Goal: Task Accomplishment & Management: Manage account settings

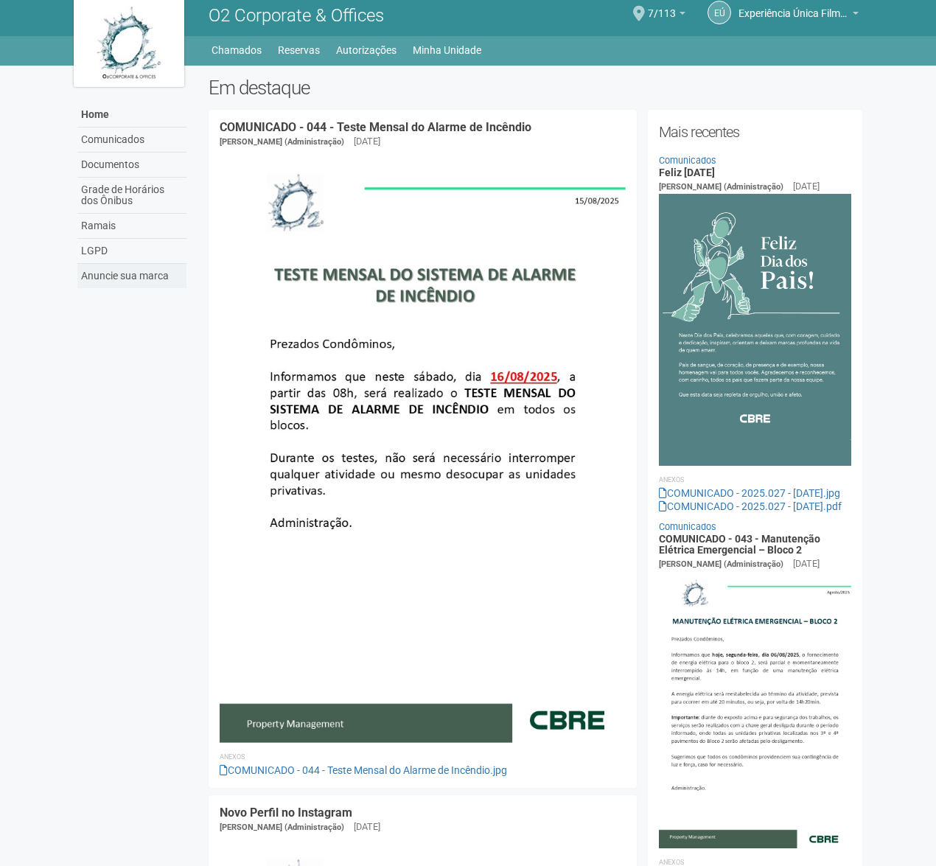
scroll to position [7, 0]
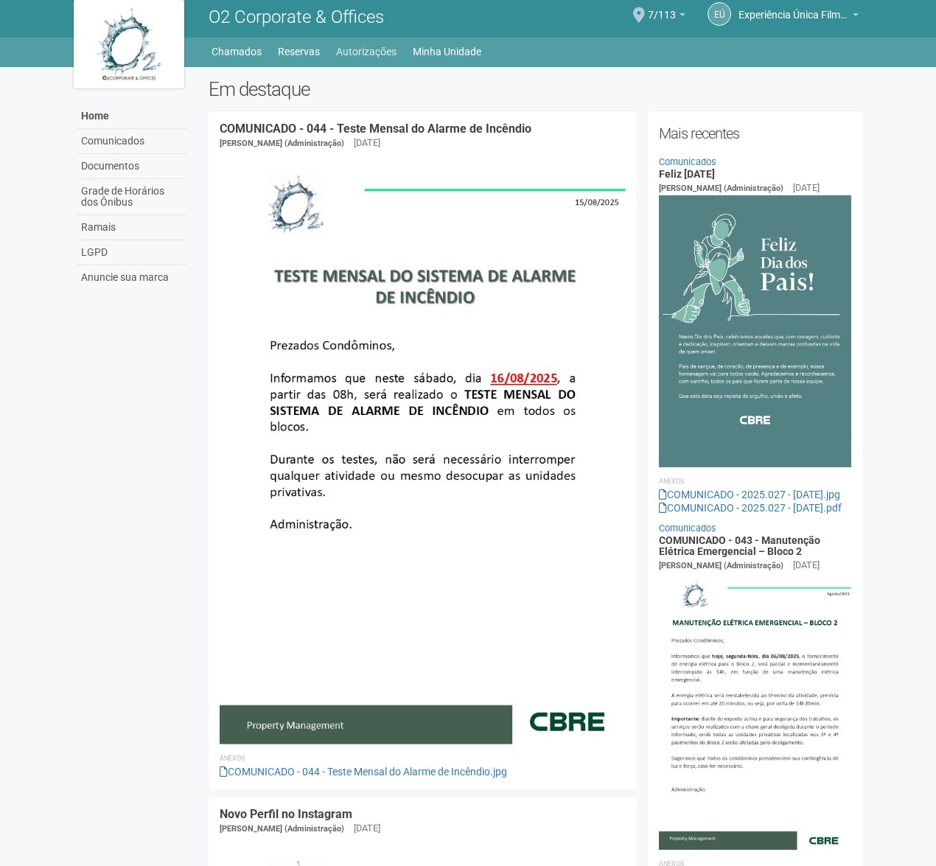
click at [389, 55] on link "Autorizações" at bounding box center [366, 51] width 60 height 21
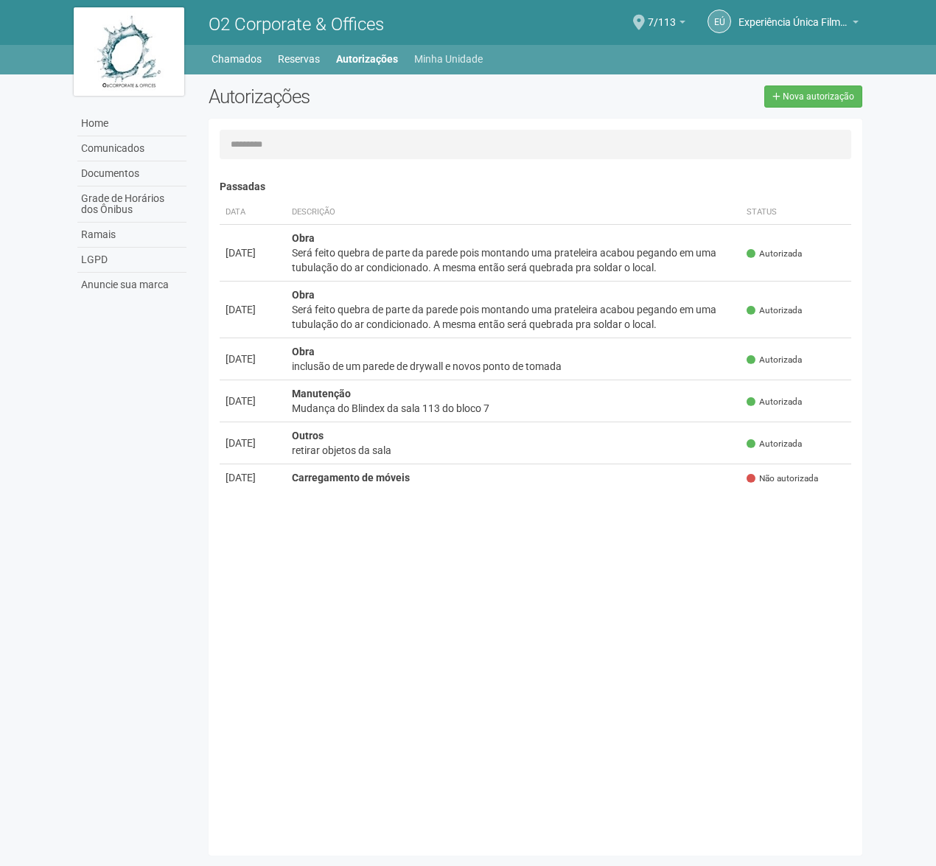
click at [432, 56] on link "Minha Unidade" at bounding box center [448, 59] width 69 height 21
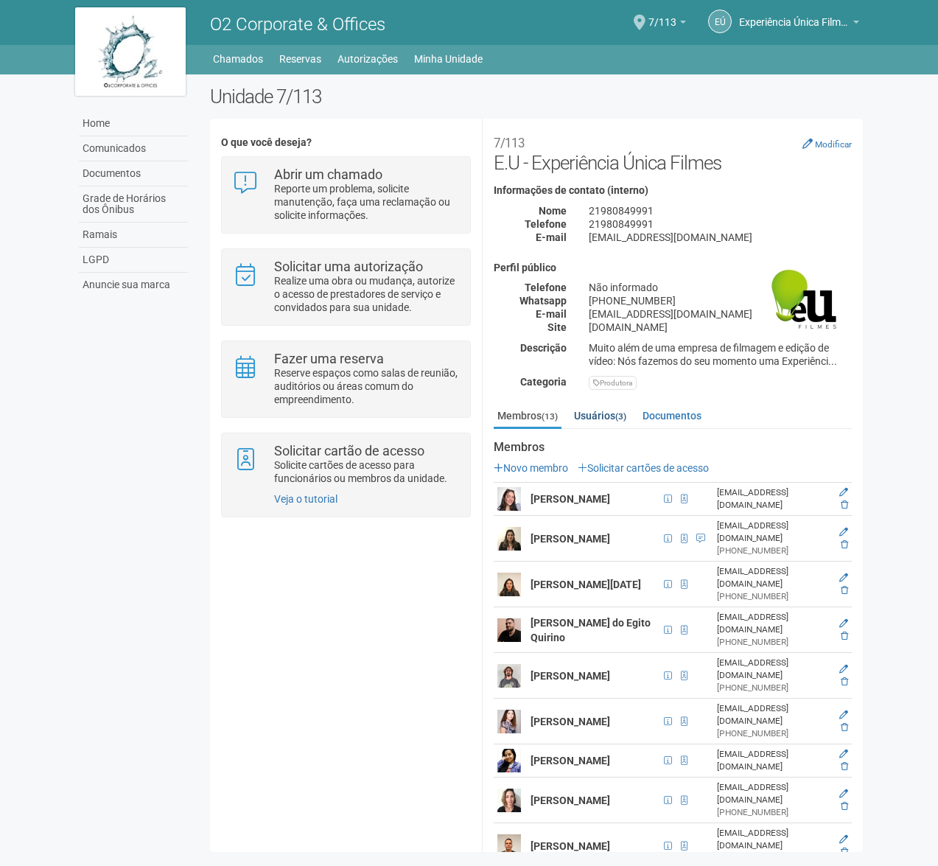
click at [608, 415] on link "Usuários (3)" at bounding box center [600, 416] width 60 height 22
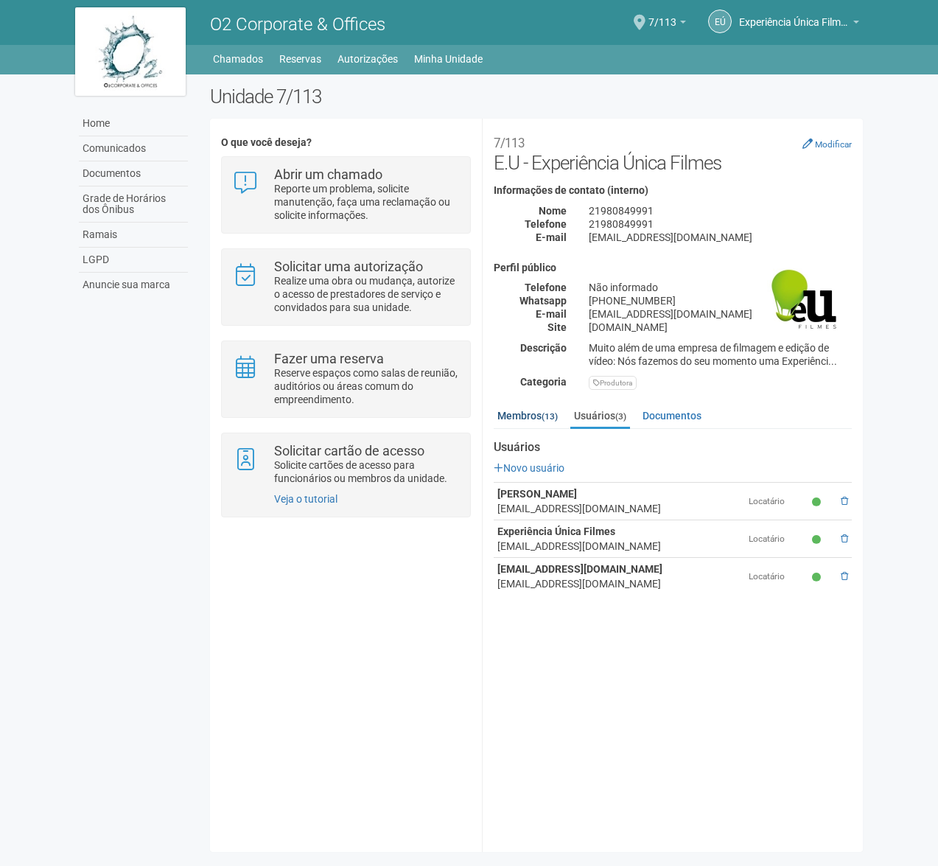
click at [534, 416] on link "Membros (13)" at bounding box center [528, 416] width 68 height 22
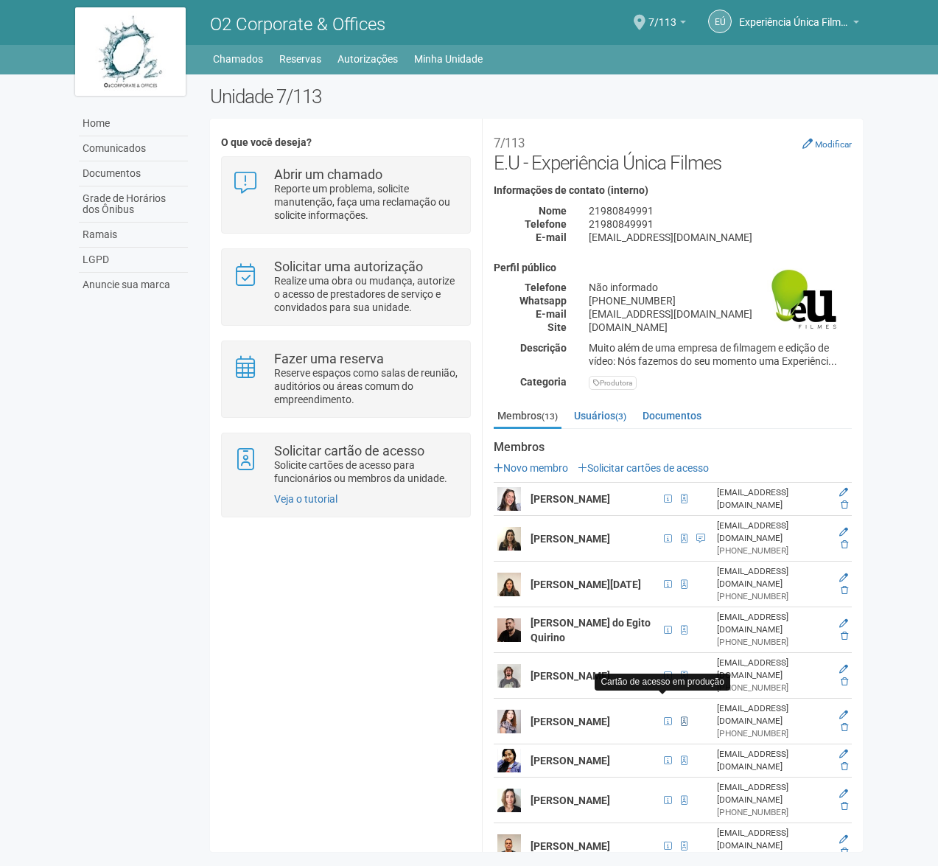
click at [681, 717] on span at bounding box center [684, 721] width 7 height 9
click at [664, 717] on span at bounding box center [668, 721] width 8 height 9
click at [625, 462] on link "Solicitar cartões de acesso" at bounding box center [643, 468] width 131 height 12
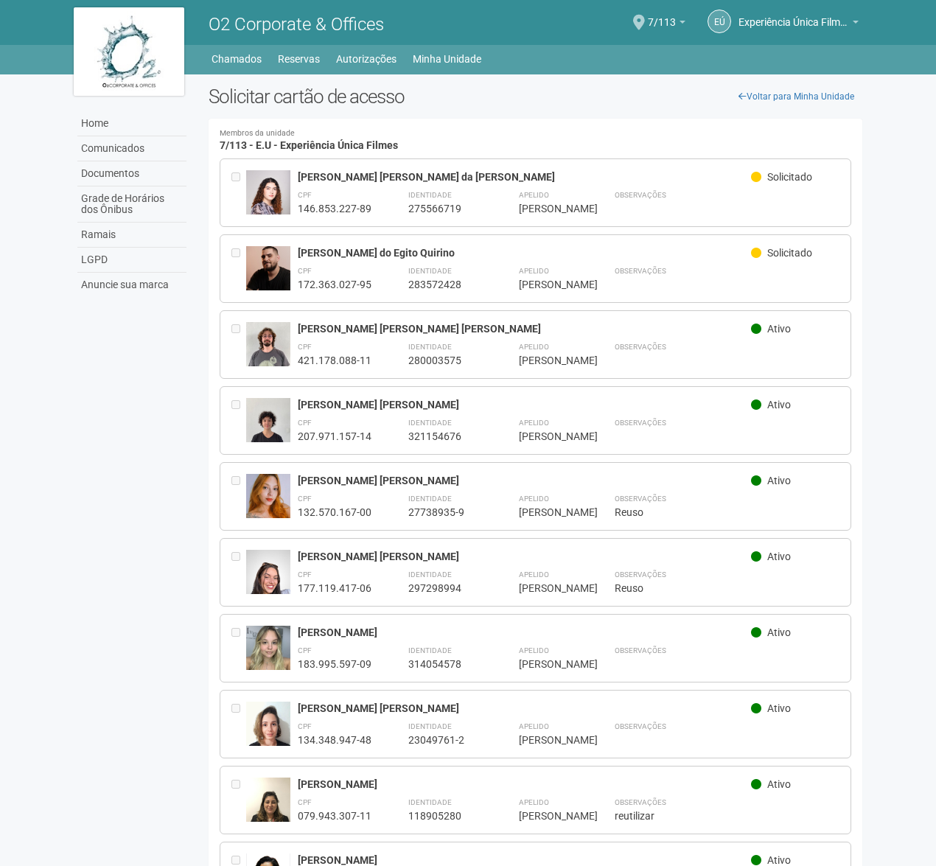
click at [549, 286] on div "Gabriel" at bounding box center [548, 284] width 59 height 13
click at [440, 100] on h2 "Solicitar cartão de acesso" at bounding box center [536, 96] width 654 height 22
click at [760, 96] on link "Voltar para Minha Unidade" at bounding box center [796, 96] width 132 height 22
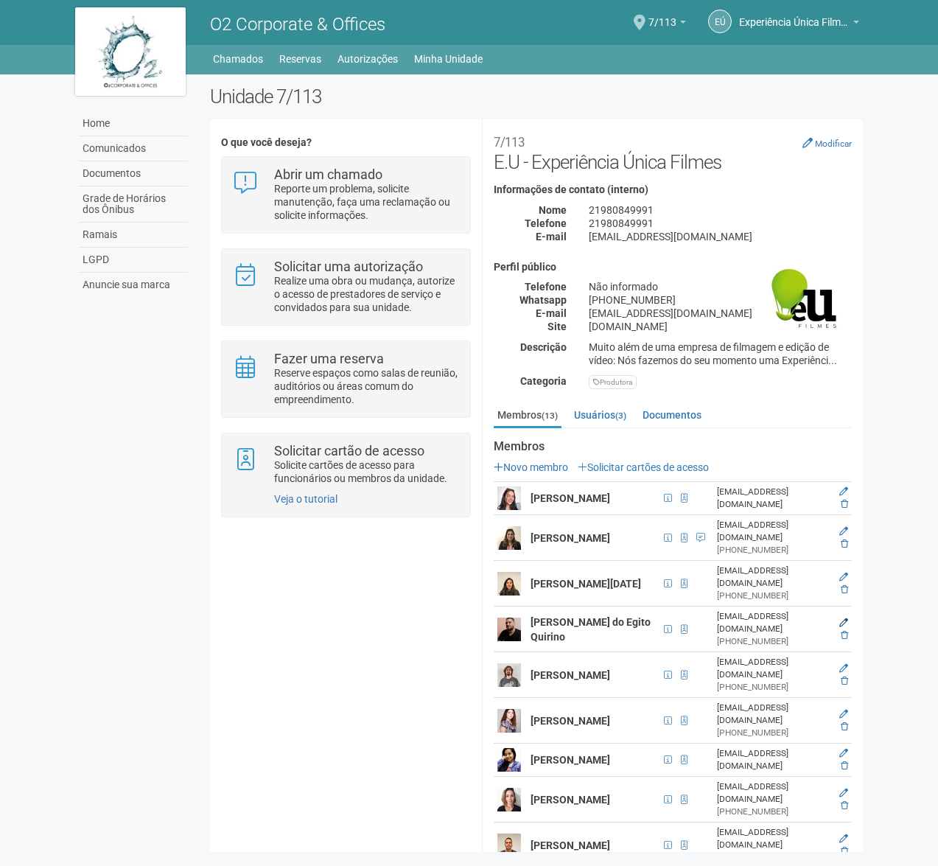
scroll to position [1, 0]
click at [843, 617] on icon at bounding box center [843, 621] width 9 height 9
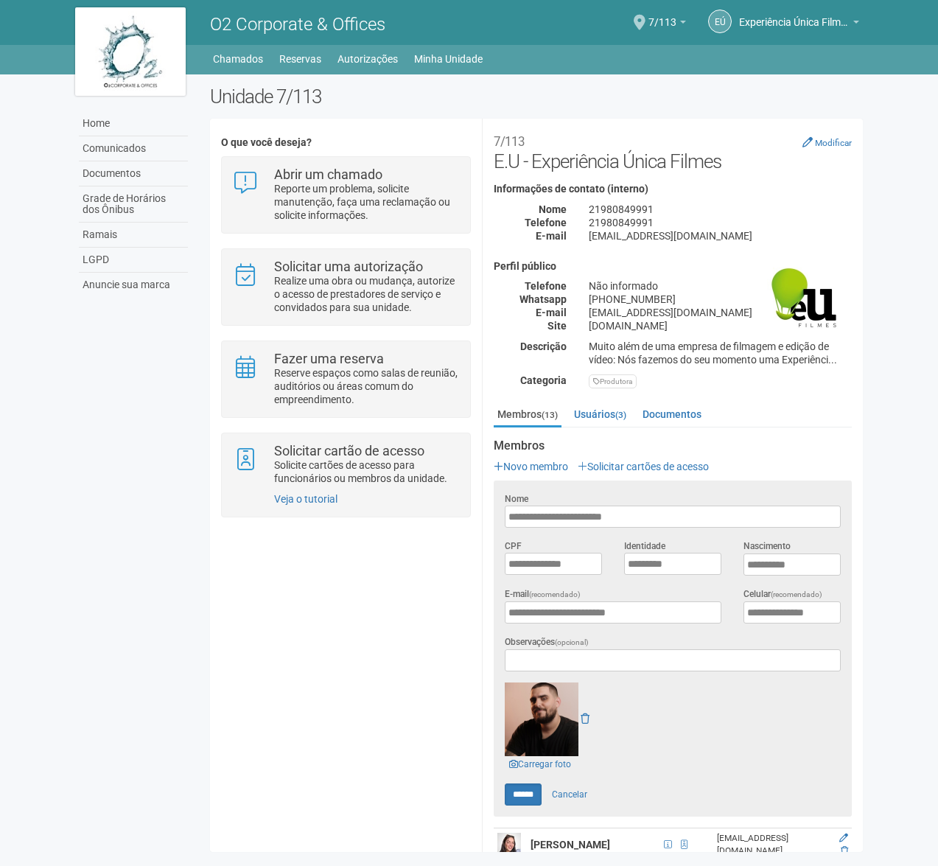
scroll to position [0, 0]
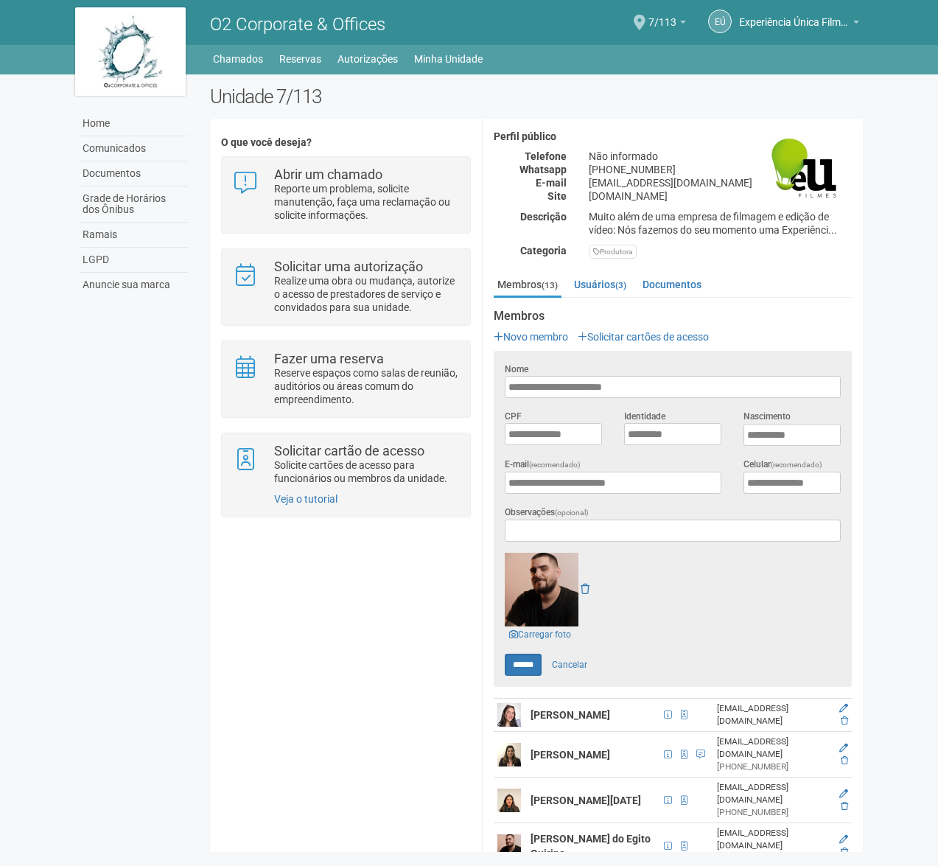
click at [878, 461] on body "Aguarde... O2 Corporate & Offices [GEOGRAPHIC_DATA] Experiência Única Filmes Ex…" at bounding box center [469, 433] width 938 height 866
